Goal: Task Accomplishment & Management: Use online tool/utility

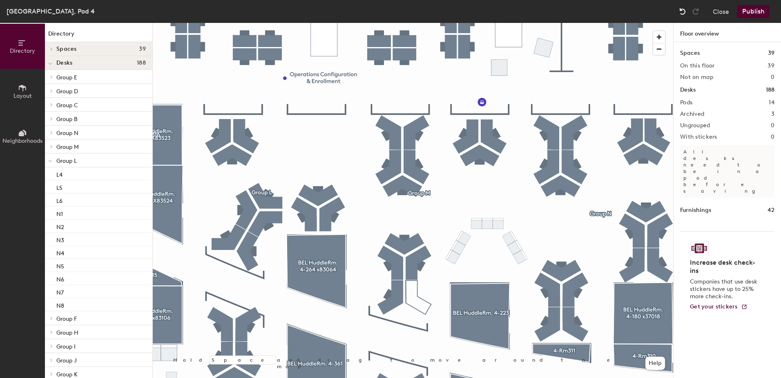
click at [682, 15] on img at bounding box center [683, 11] width 8 height 8
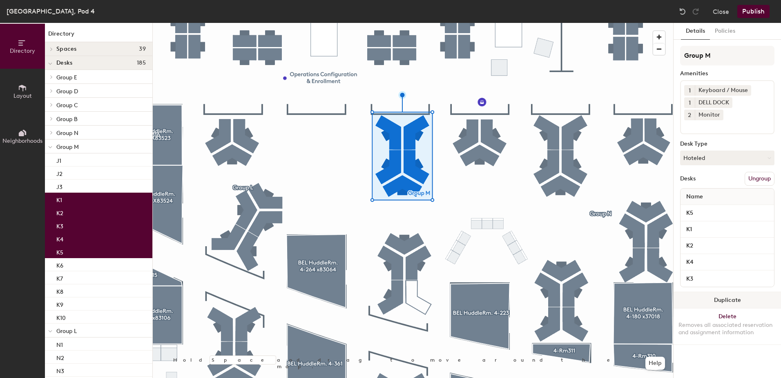
click at [710, 304] on button "Duplicate" at bounding box center [727, 300] width 107 height 16
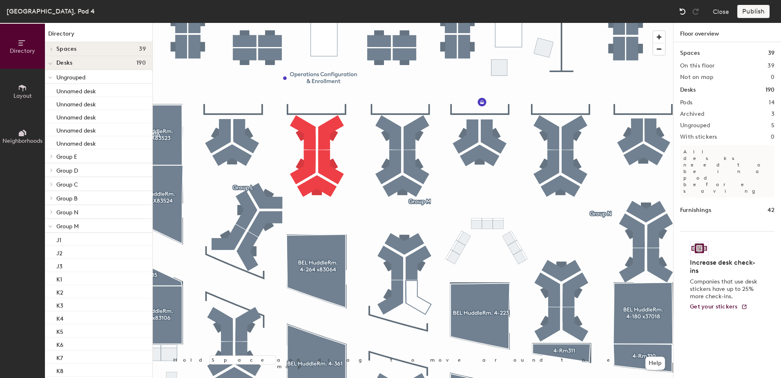
click at [681, 13] on img at bounding box center [683, 11] width 8 height 8
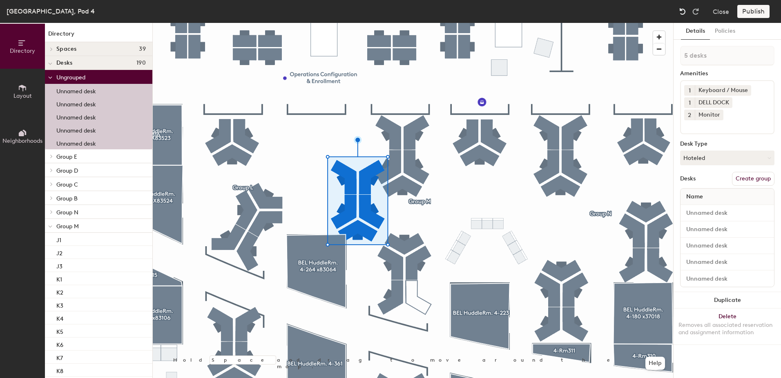
click at [681, 13] on img at bounding box center [683, 11] width 8 height 8
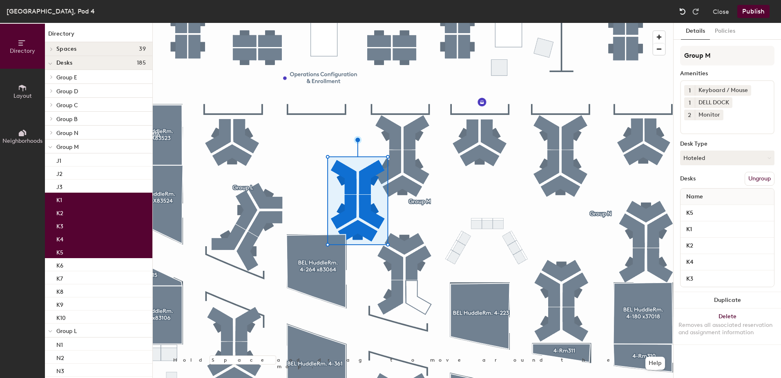
click at [681, 13] on img at bounding box center [683, 11] width 8 height 8
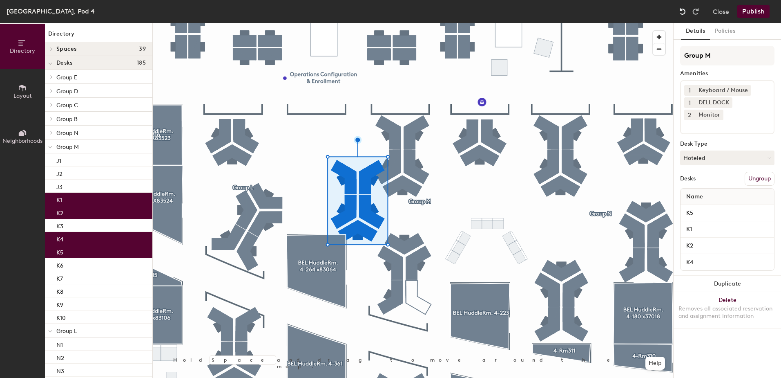
click at [681, 13] on img at bounding box center [683, 11] width 8 height 8
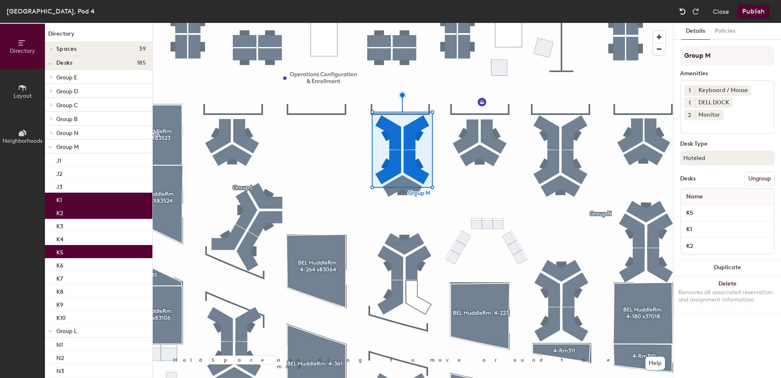
click at [681, 13] on img at bounding box center [683, 11] width 8 height 8
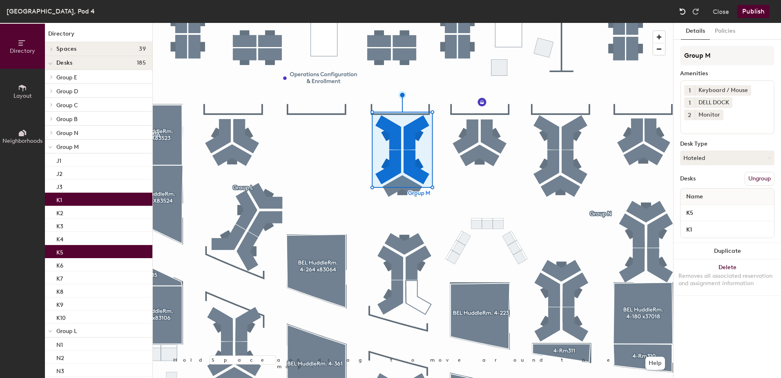
click at [681, 13] on img at bounding box center [683, 11] width 8 height 8
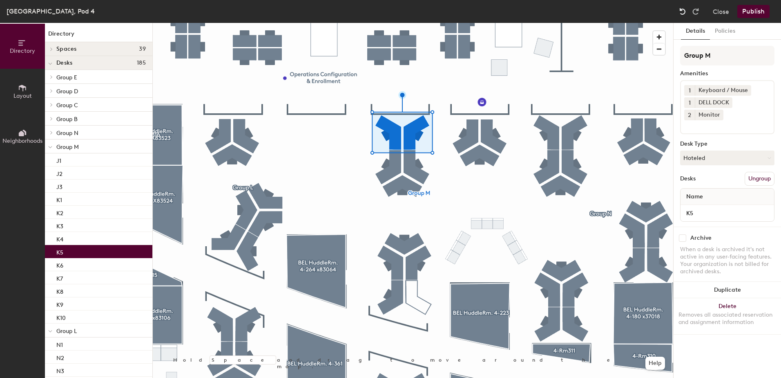
click at [681, 13] on img at bounding box center [683, 11] width 8 height 8
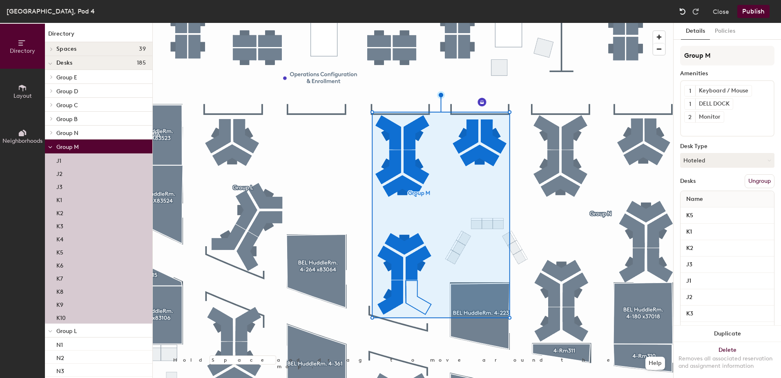
click at [681, 13] on img at bounding box center [683, 11] width 8 height 8
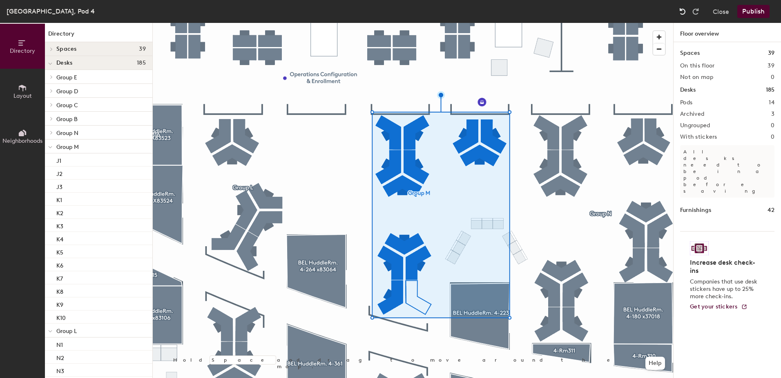
click at [681, 13] on img at bounding box center [683, 11] width 8 height 8
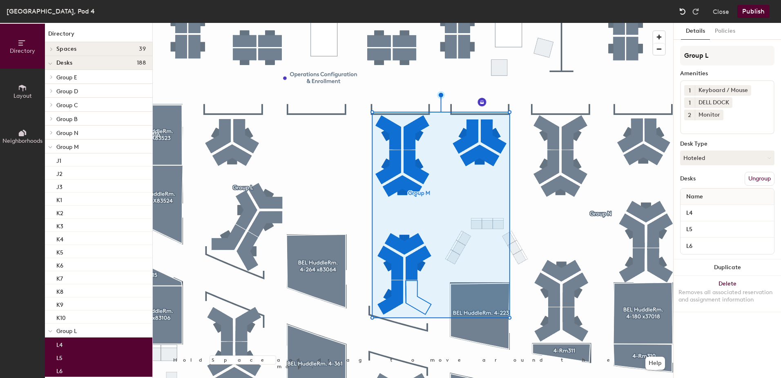
click at [681, 13] on img at bounding box center [683, 11] width 8 height 8
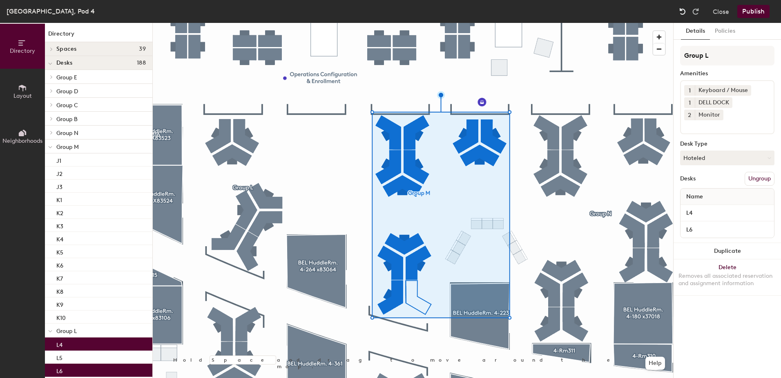
click at [681, 13] on img at bounding box center [683, 11] width 8 height 8
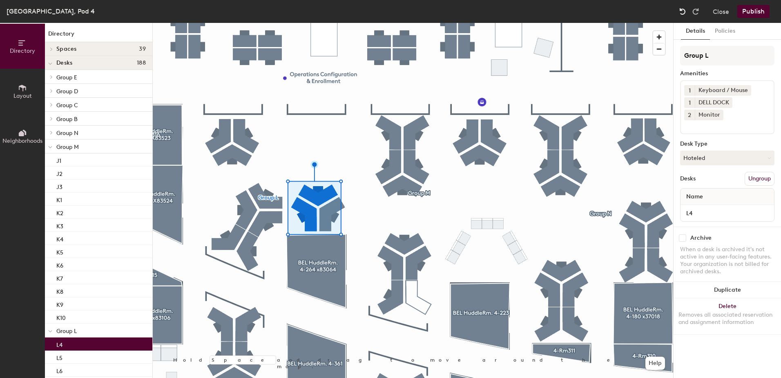
click at [681, 13] on img at bounding box center [683, 11] width 8 height 8
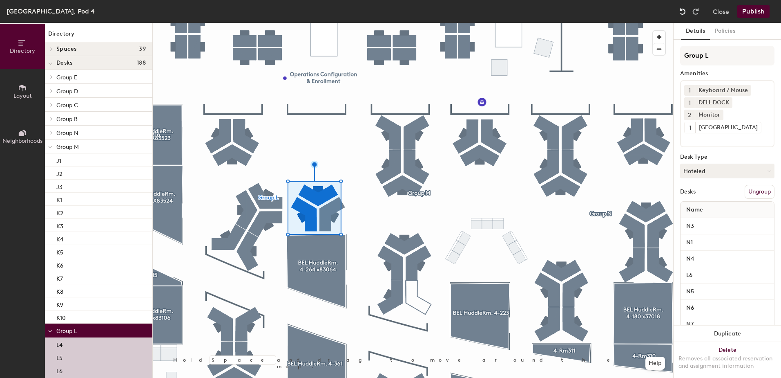
click at [681, 13] on img at bounding box center [683, 11] width 8 height 8
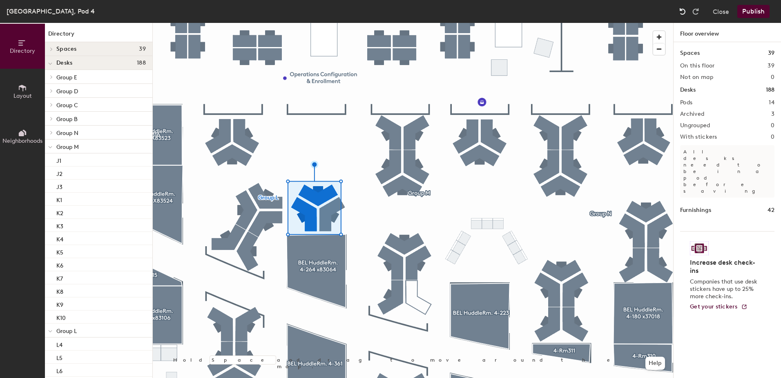
click at [681, 13] on img at bounding box center [683, 11] width 8 height 8
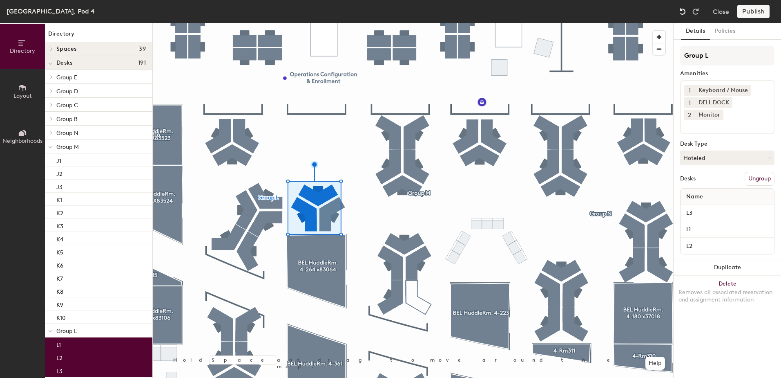
click at [681, 13] on img at bounding box center [683, 11] width 8 height 8
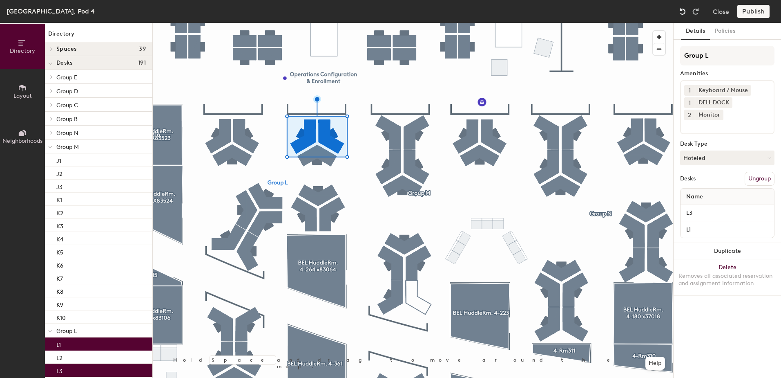
click at [681, 13] on img at bounding box center [683, 11] width 8 height 8
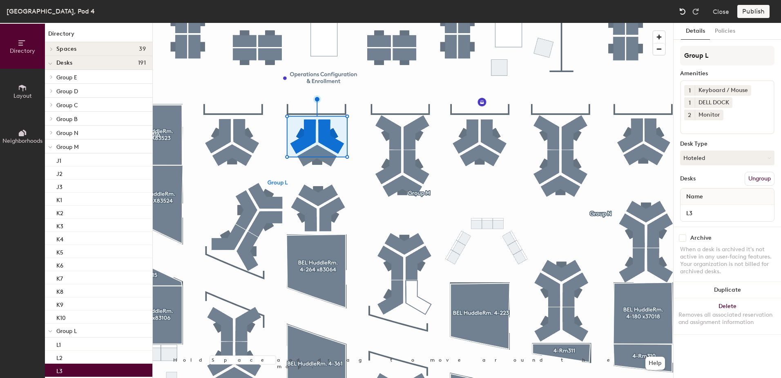
click at [681, 13] on img at bounding box center [683, 11] width 8 height 8
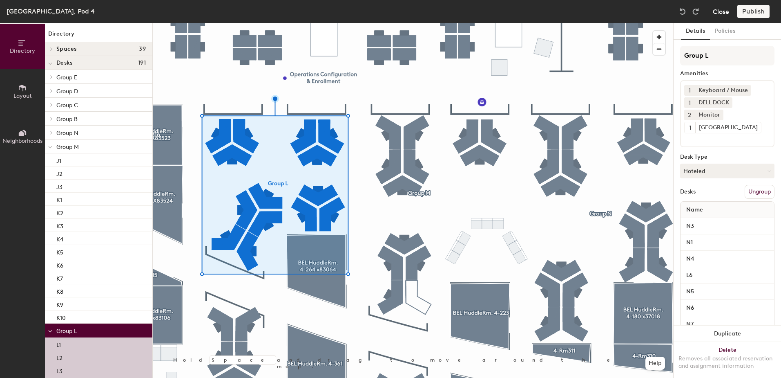
click at [724, 14] on button "Close" at bounding box center [721, 11] width 16 height 13
